Goal: Information Seeking & Learning: Understand process/instructions

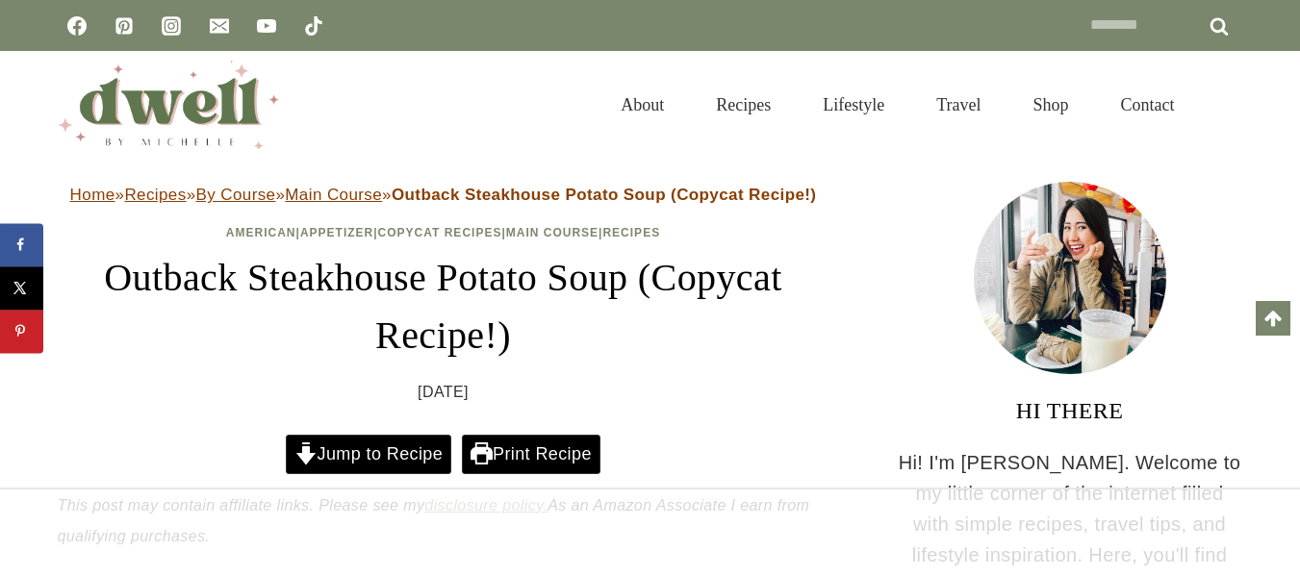
click at [343, 435] on link "Jump to Recipe" at bounding box center [368, 454] width 165 height 39
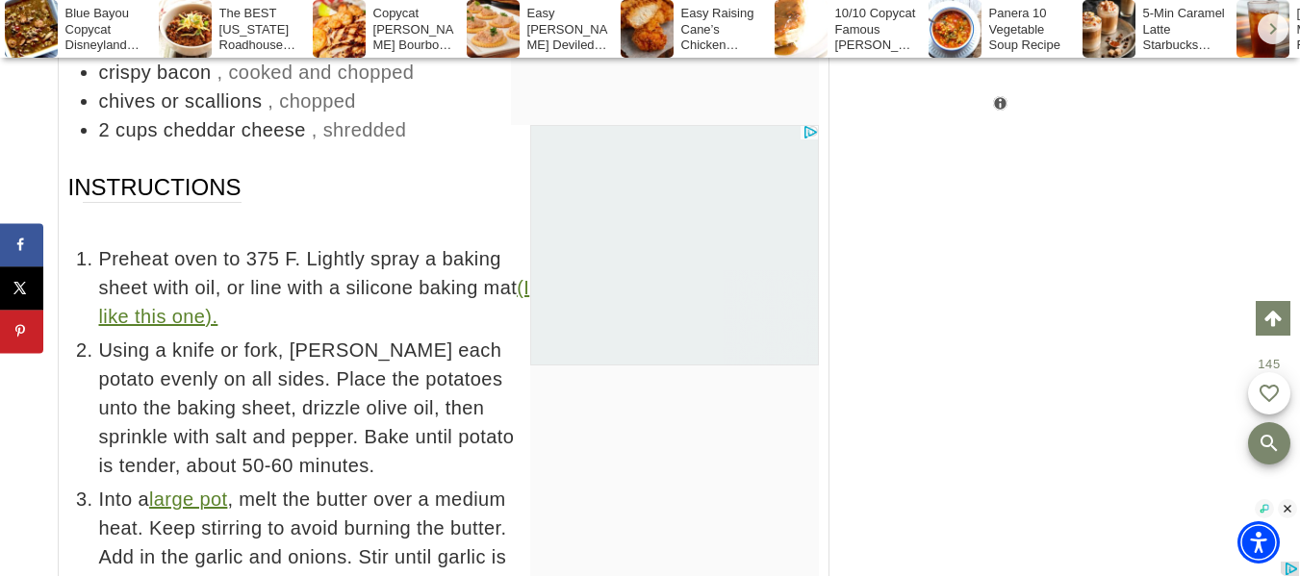
scroll to position [10469, 0]
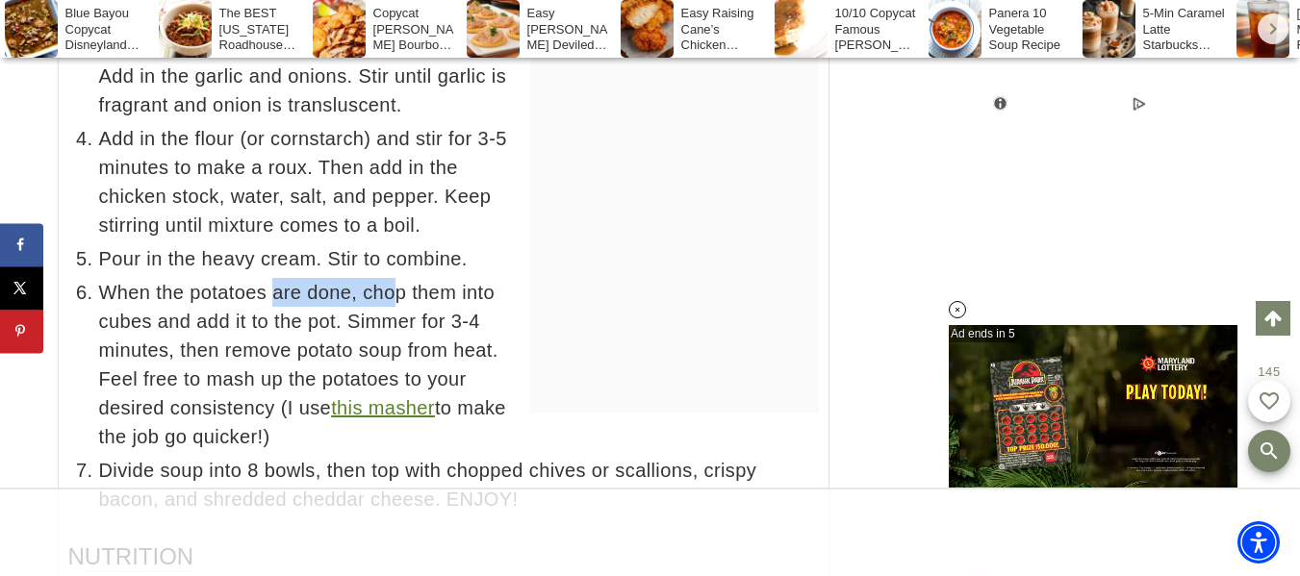
drag, startPoint x: 277, startPoint y: 262, endPoint x: 393, endPoint y: 264, distance: 115.5
click at [393, 278] on span "When the potatoes are done, chop them into cubes and add it to the pot. Simmer …" at bounding box center [459, 364] width 720 height 173
click at [404, 293] on span "When the potatoes are done, chop them into cubes and add it to the pot. Simmer …" at bounding box center [459, 364] width 720 height 173
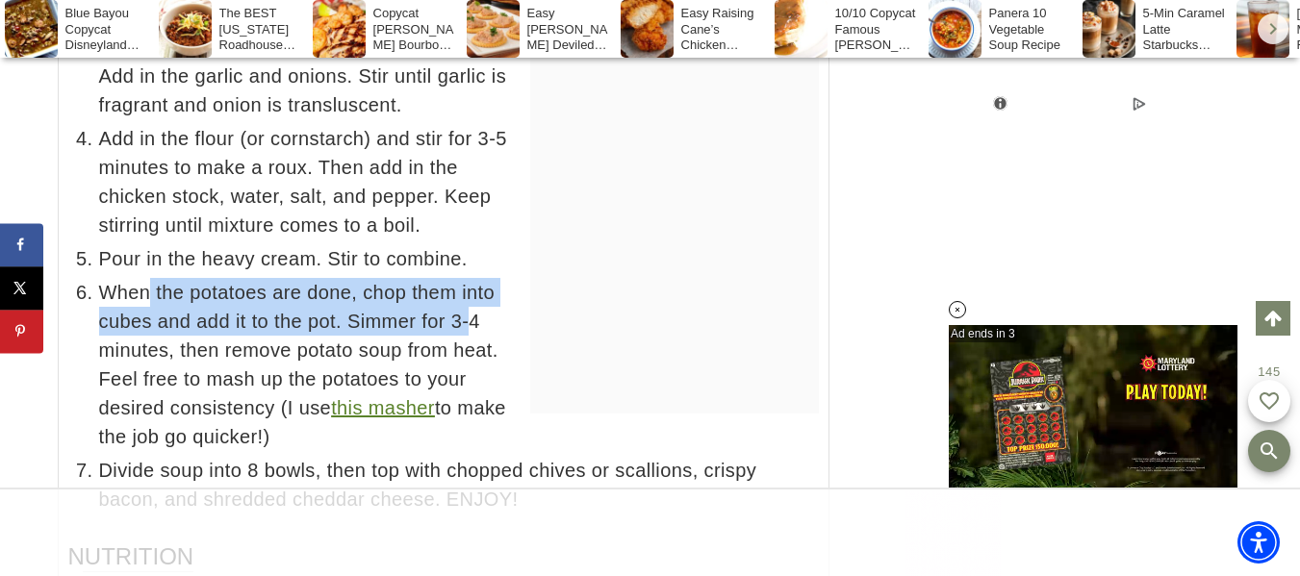
drag, startPoint x: 189, startPoint y: 276, endPoint x: 470, endPoint y: 304, distance: 283.3
click at [470, 304] on span "When the potatoes are done, chop them into cubes and add it to the pot. Simmer …" at bounding box center [459, 364] width 720 height 173
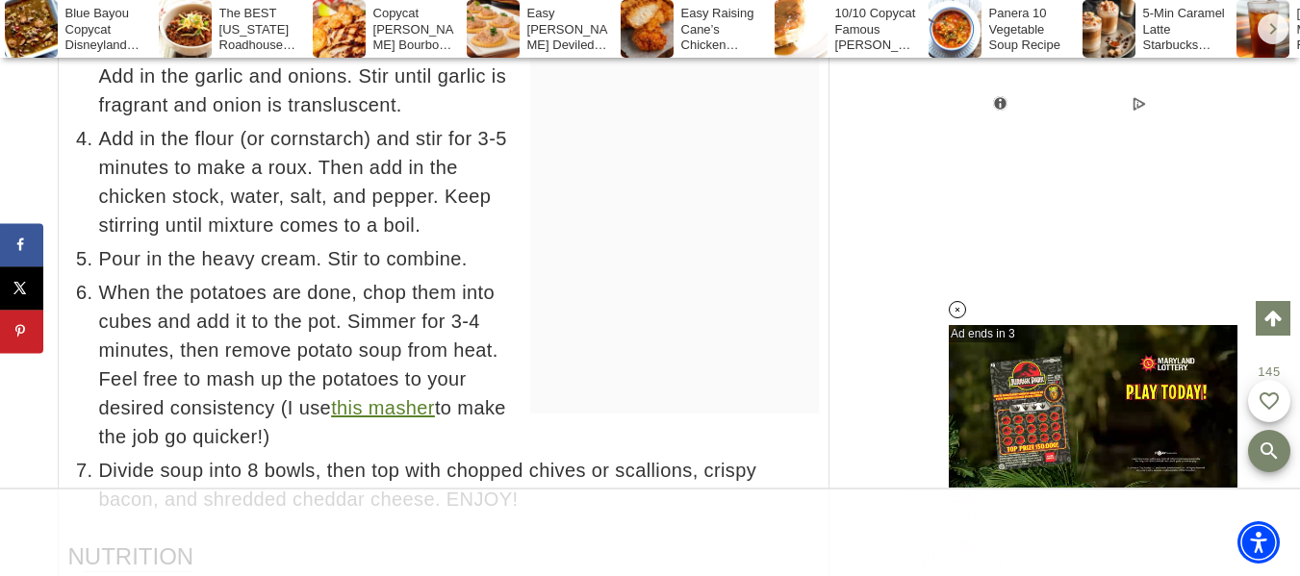
click at [439, 342] on span "When the potatoes are done, chop them into cubes and add it to the pot. Simmer …" at bounding box center [459, 364] width 720 height 173
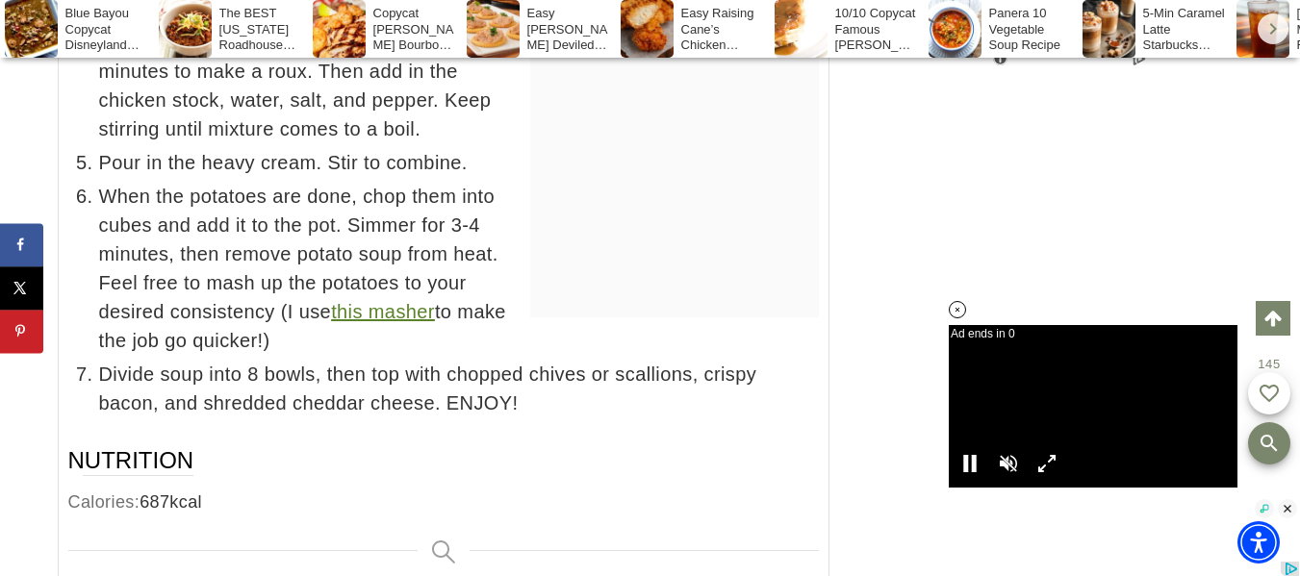
click at [951, 304] on icon at bounding box center [958, 310] width 16 height 16
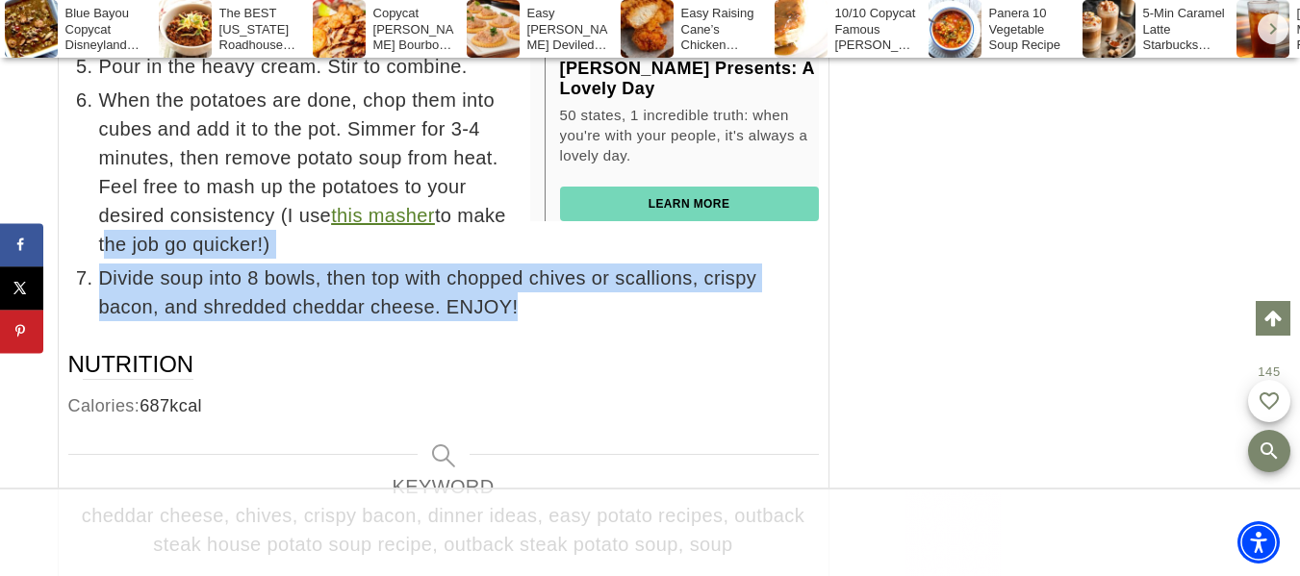
drag, startPoint x: 552, startPoint y: 274, endPoint x: 29, endPoint y: 209, distance: 527.4
click at [290, 264] on span "Divide soup into 8 bowls, then top with chopped chives or scallions, crispy bac…" at bounding box center [459, 293] width 720 height 58
